Goal: Task Accomplishment & Management: Complete application form

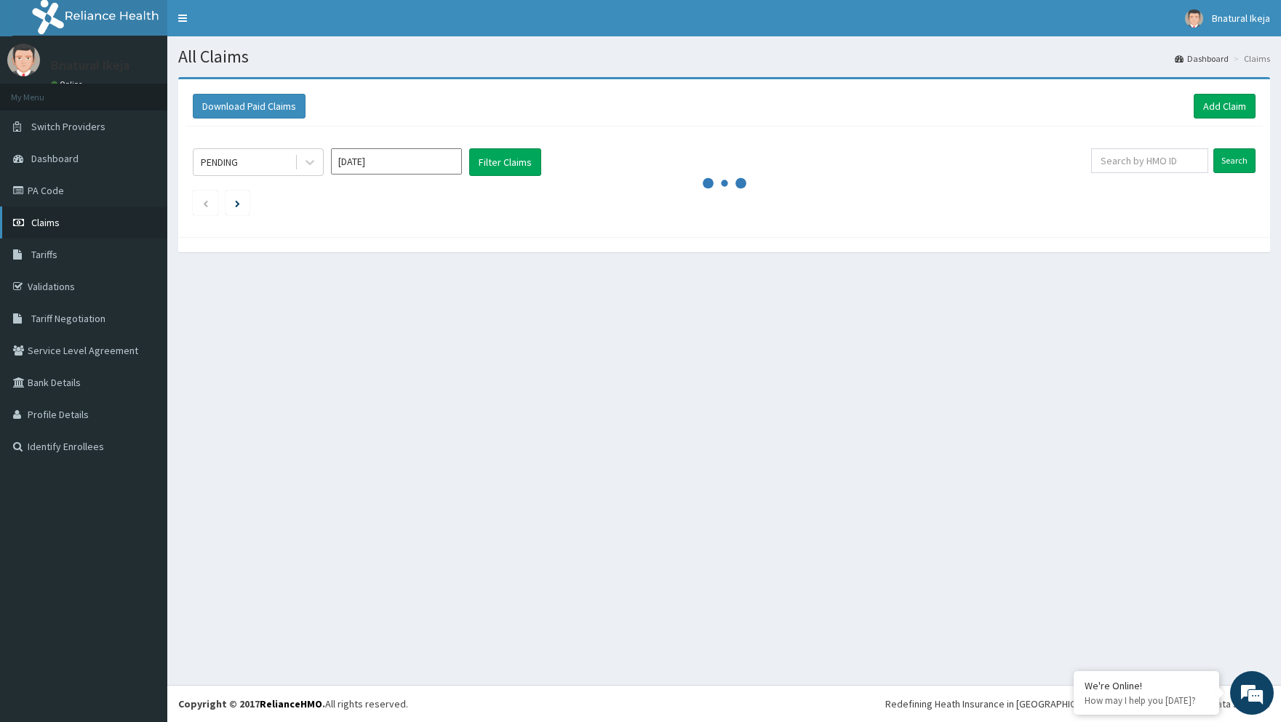
click at [71, 225] on link "Claims" at bounding box center [83, 223] width 167 height 32
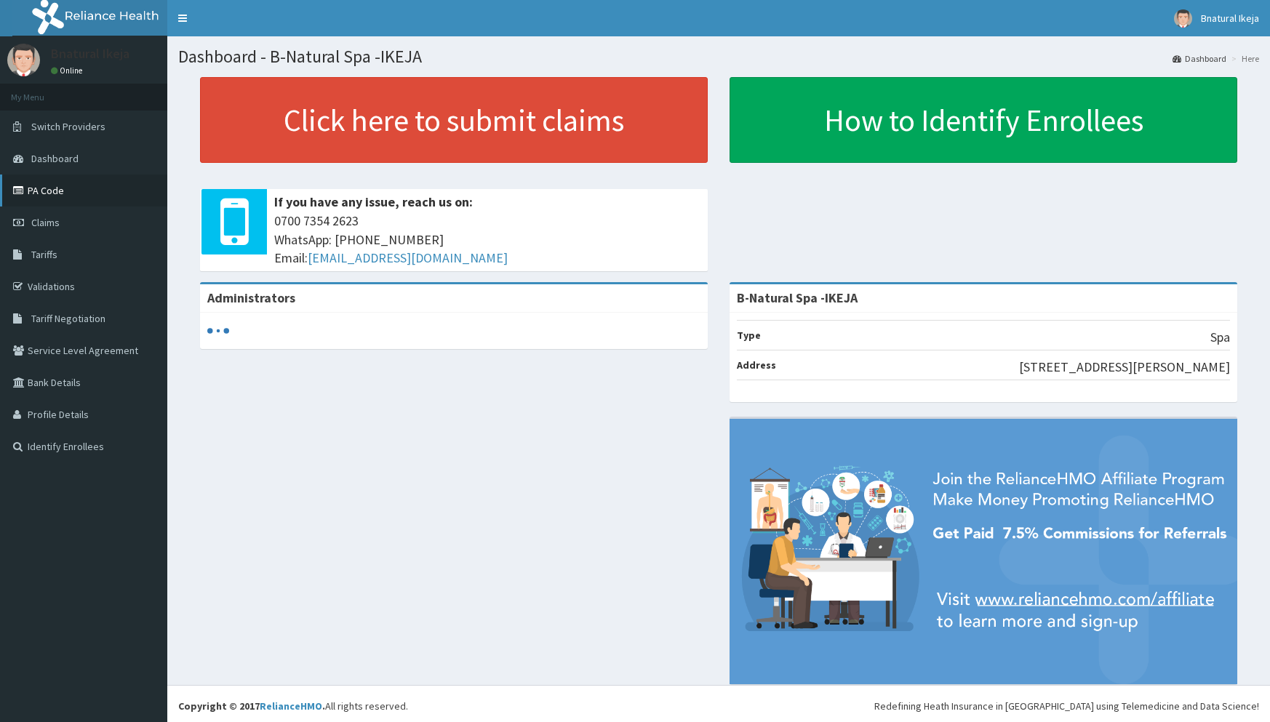
click at [126, 189] on link "PA Code" at bounding box center [83, 191] width 167 height 32
click at [60, 252] on link "Tariffs" at bounding box center [83, 255] width 167 height 32
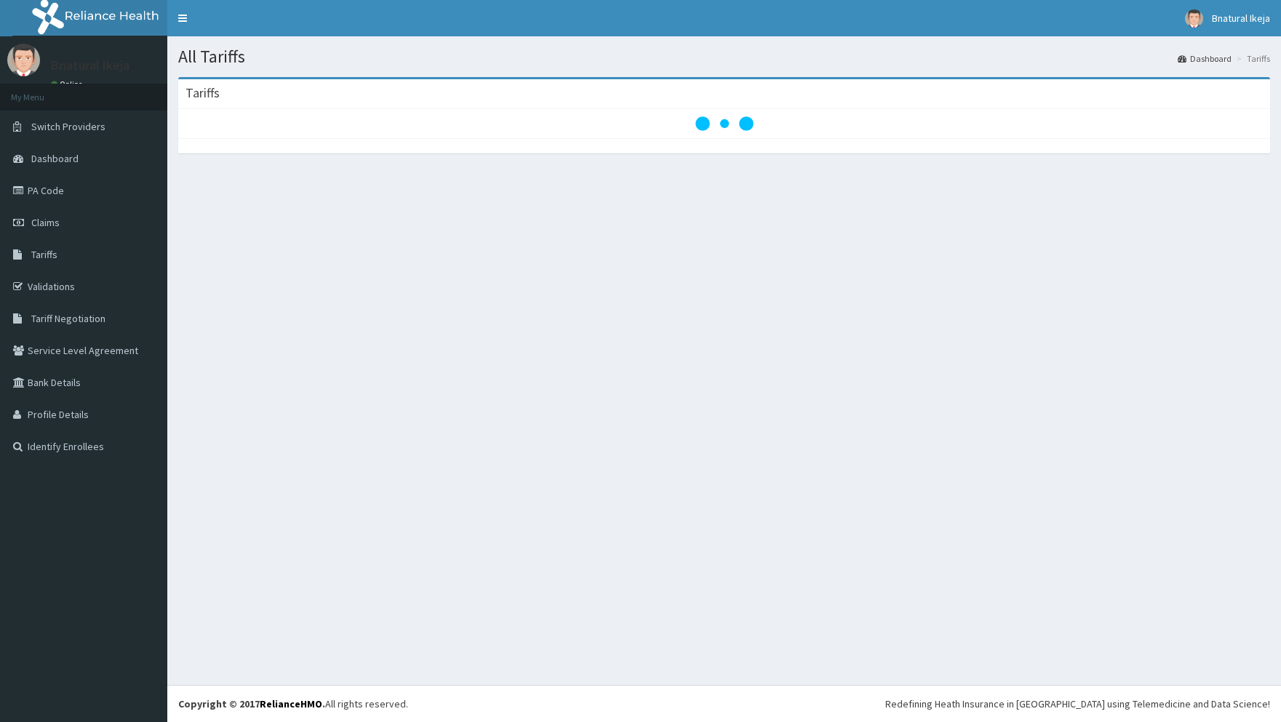
click at [68, 221] on link "Claims" at bounding box center [83, 223] width 167 height 32
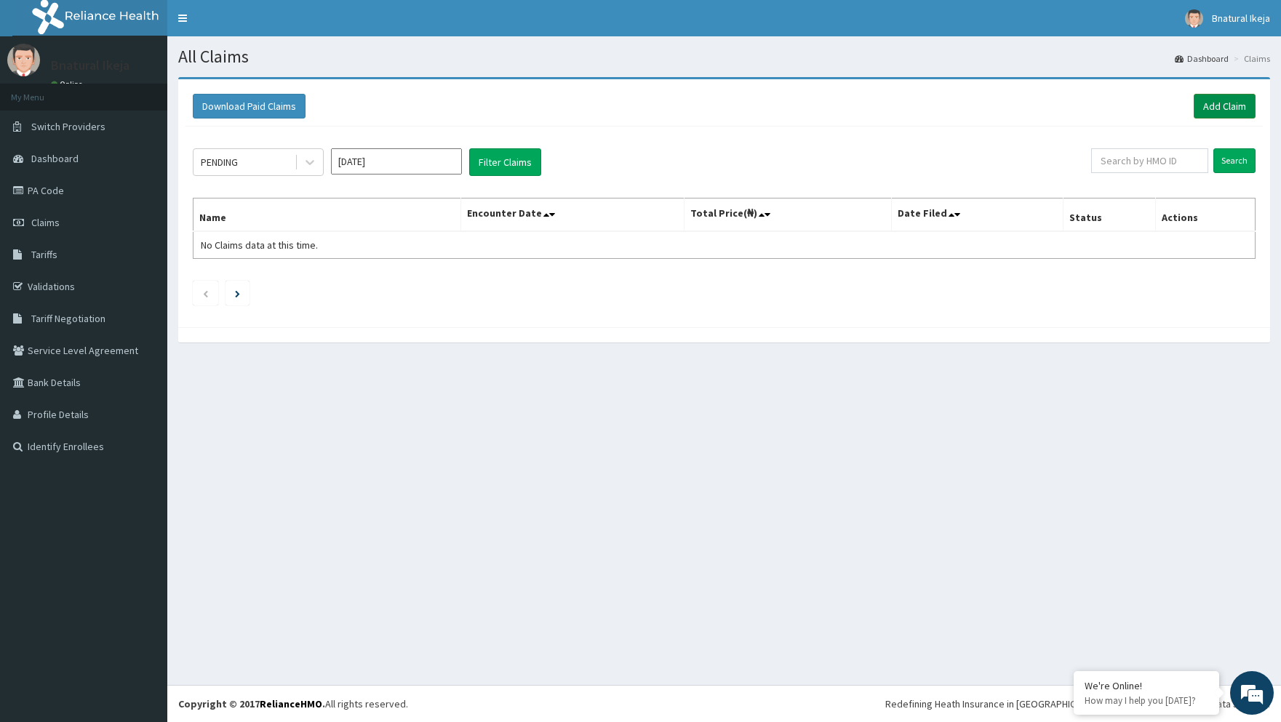
click at [1213, 102] on link "Add Claim" at bounding box center [1225, 106] width 62 height 25
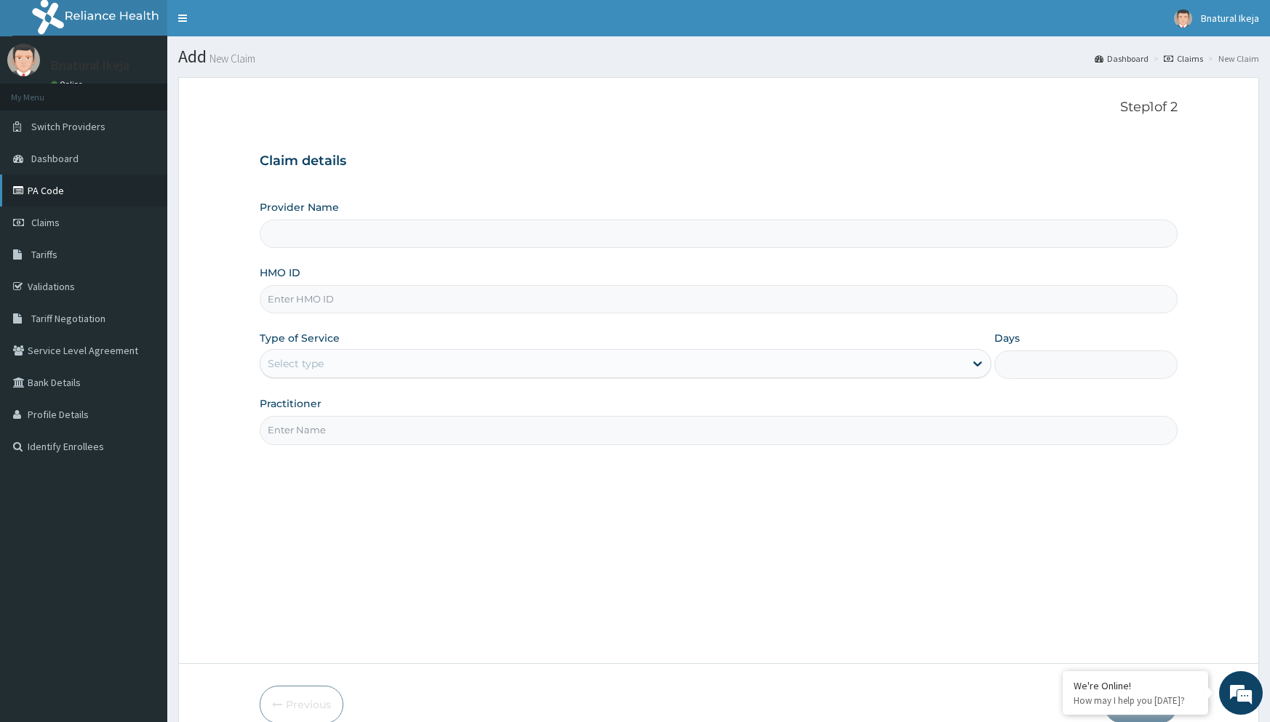
type input "B-Natural Spa -IKEJA"
type input "1"
click at [75, 186] on link "PA Code" at bounding box center [83, 191] width 167 height 32
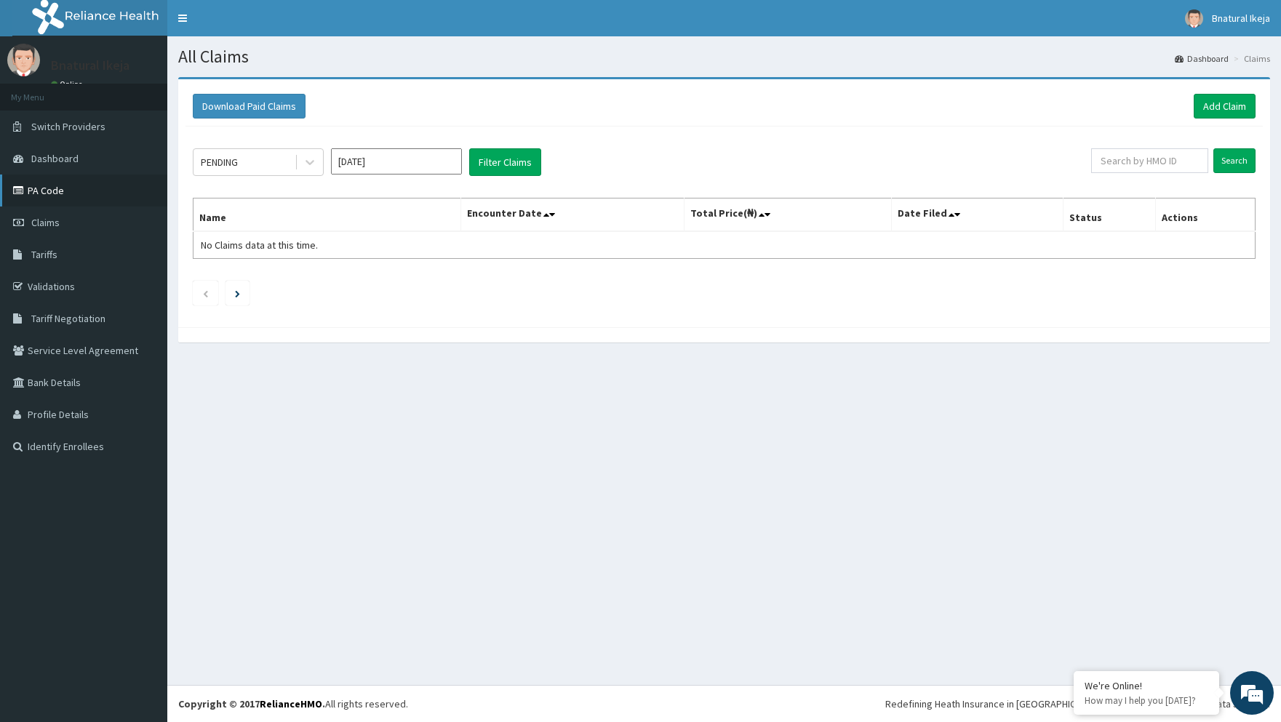
scroll to position [532, 0]
click at [48, 192] on link "PA Code" at bounding box center [83, 191] width 167 height 32
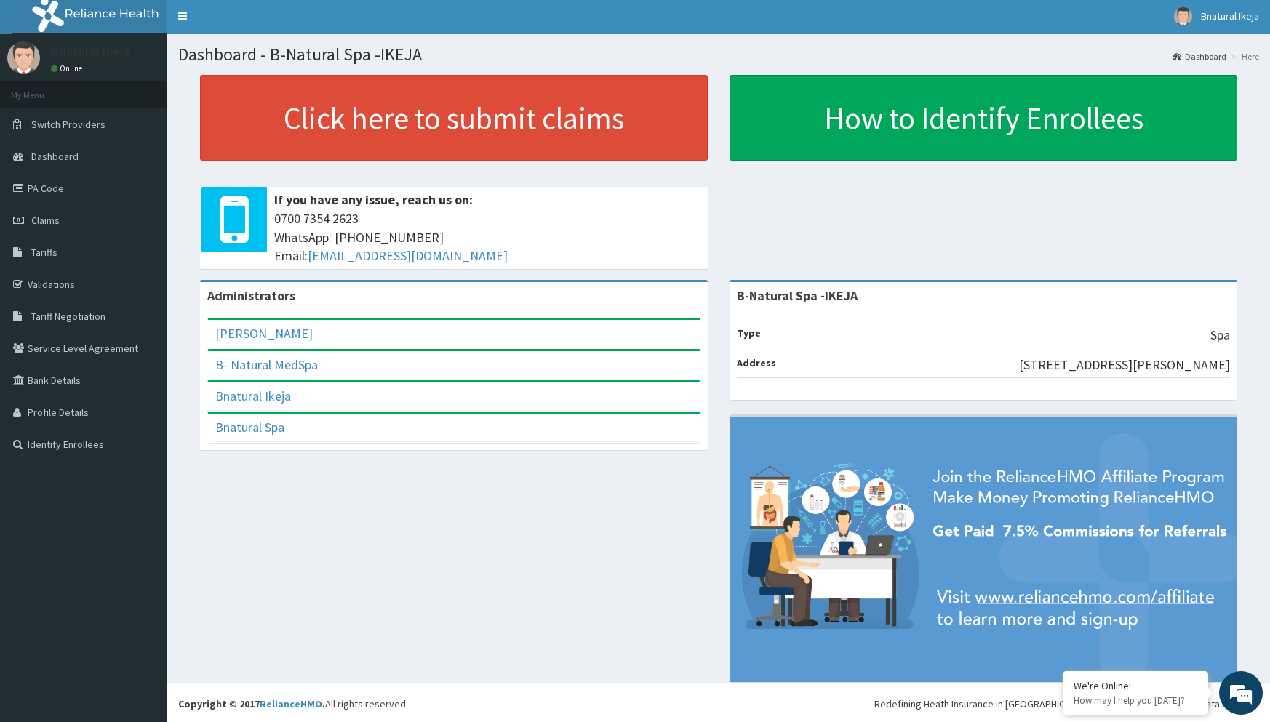
scroll to position [532, 0]
click at [25, 191] on icon at bounding box center [20, 188] width 15 height 10
